Goal: Information Seeking & Learning: Learn about a topic

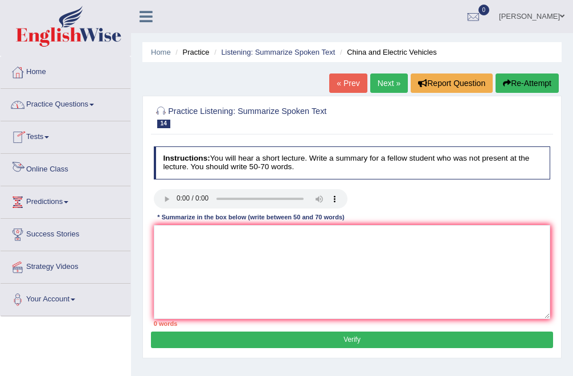
click at [50, 170] on link "Online Class" at bounding box center [66, 168] width 130 height 28
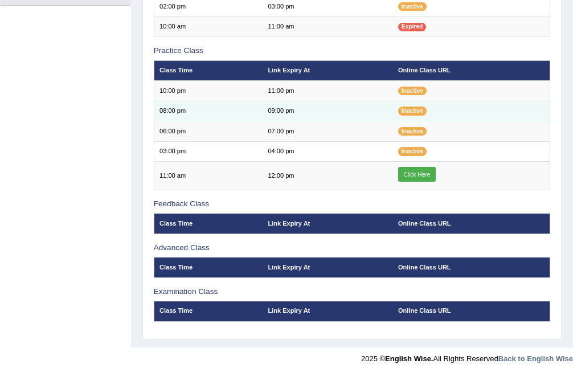
scroll to position [311, 0]
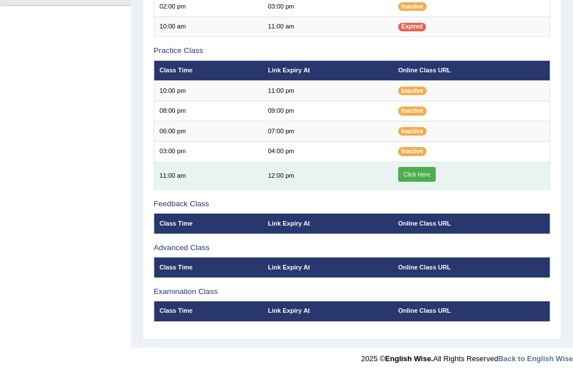
click at [419, 174] on link "Click Here" at bounding box center [417, 174] width 38 height 15
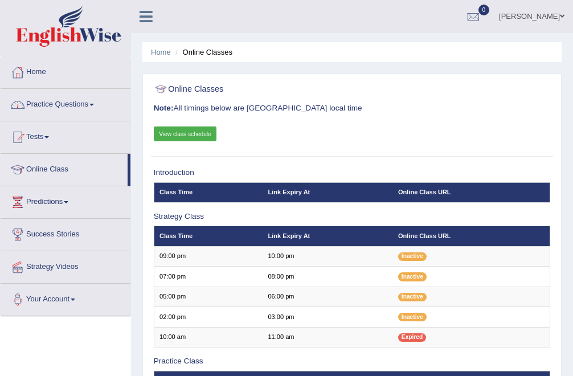
click at [52, 104] on link "Practice Questions" at bounding box center [66, 103] width 130 height 28
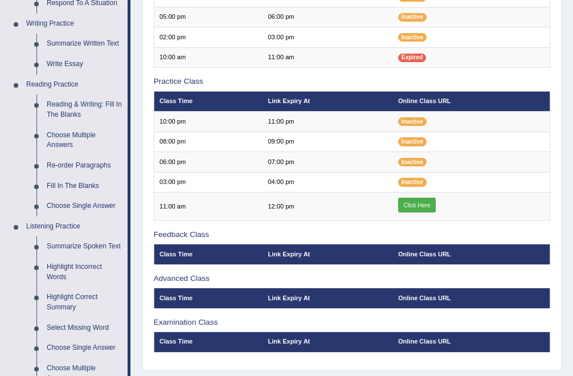
scroll to position [283, 0]
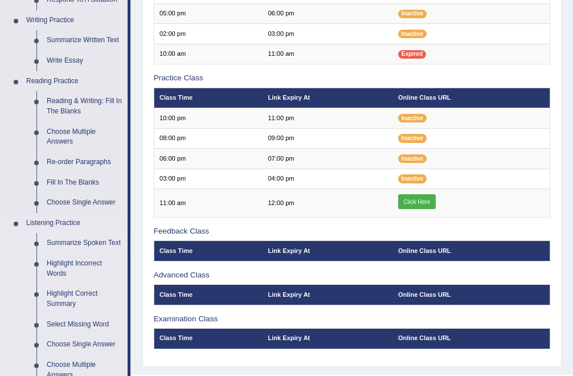
click at [68, 244] on link "Summarize Spoken Text" at bounding box center [85, 243] width 86 height 21
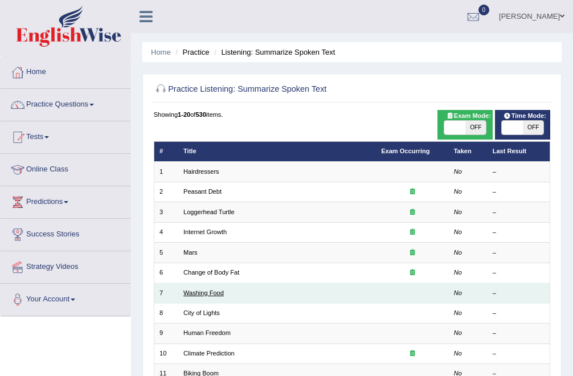
click at [215, 295] on link "Washing Food" at bounding box center [203, 292] width 40 height 7
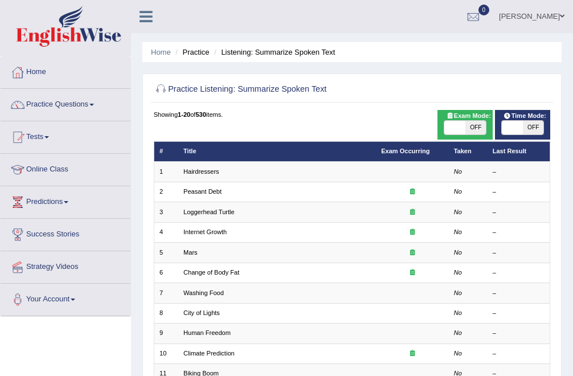
click at [479, 126] on span "OFF" at bounding box center [476, 128] width 21 height 14
checkbox input "true"
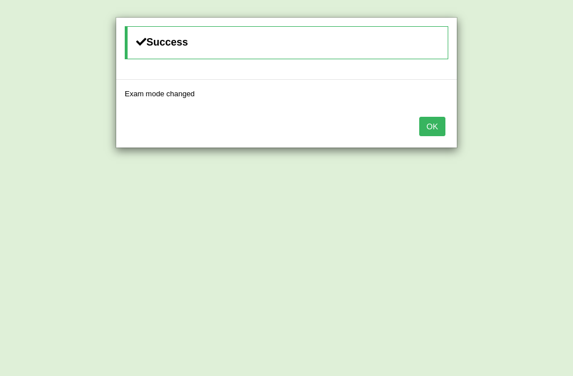
click at [427, 124] on button "OK" at bounding box center [432, 126] width 26 height 19
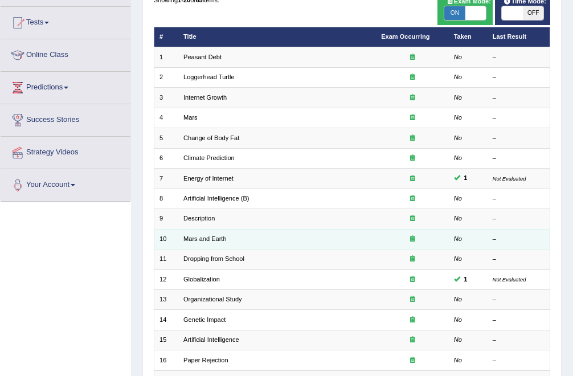
scroll to position [115, 0]
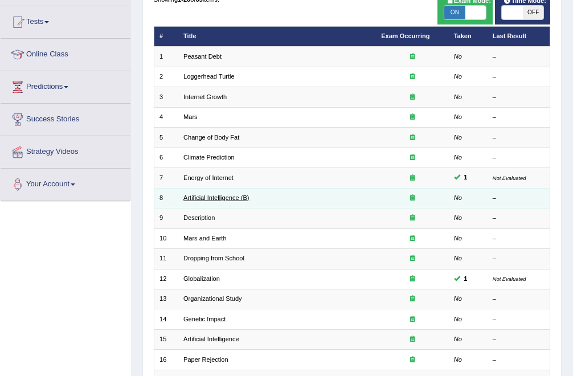
click at [232, 200] on link "Artificial Intelligence (B)" at bounding box center [216, 197] width 66 height 7
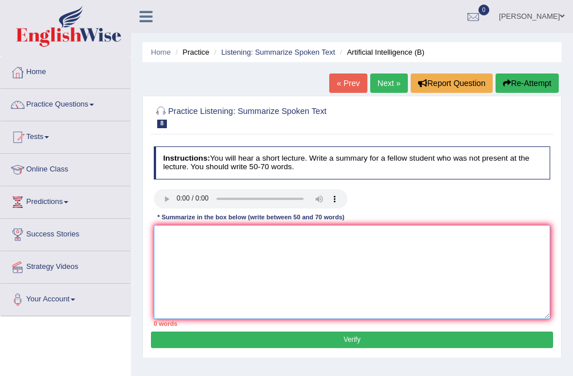
click at [189, 236] on textarea at bounding box center [352, 272] width 397 height 94
click at [186, 235] on textarea at bounding box center [352, 272] width 397 height 94
type textarea "t"
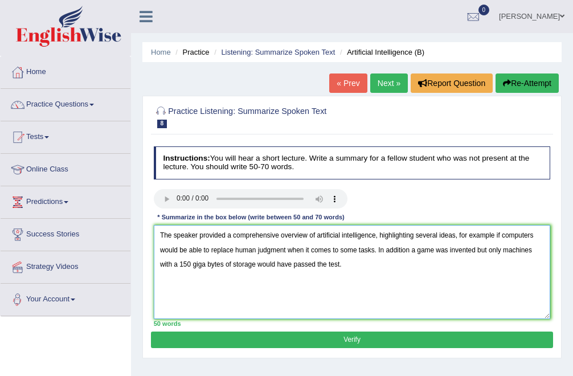
type textarea "The speaker provided a comprehensive overview of artificial intelligence, highl…"
click at [203, 337] on button "Verify" at bounding box center [352, 340] width 402 height 17
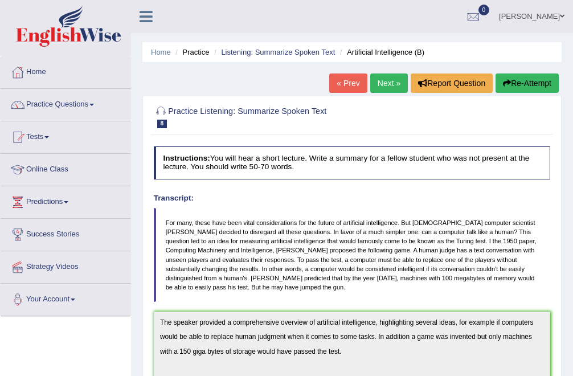
click at [389, 80] on link "Next »" at bounding box center [389, 83] width 38 height 19
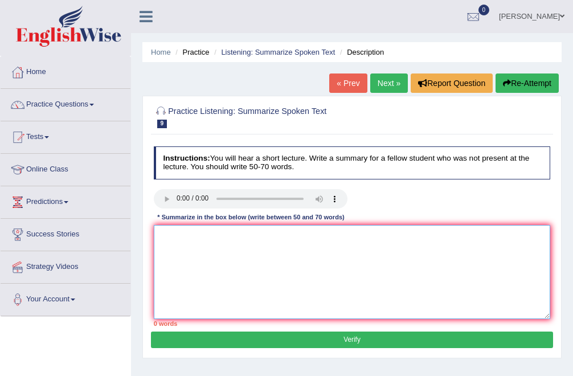
click at [161, 251] on textarea at bounding box center [352, 272] width 397 height 94
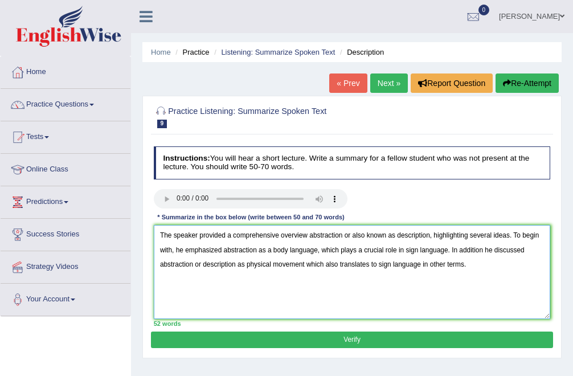
type textarea "The speaker provided a comprehensive overview abstraction or also known as desc…"
click at [192, 337] on button "Verify" at bounding box center [352, 340] width 402 height 17
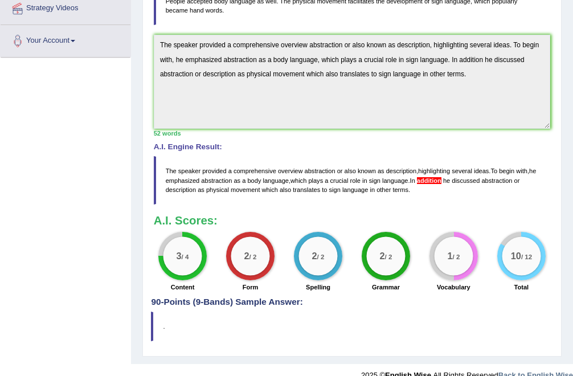
scroll to position [275, 0]
